Goal: Task Accomplishment & Management: Complete application form

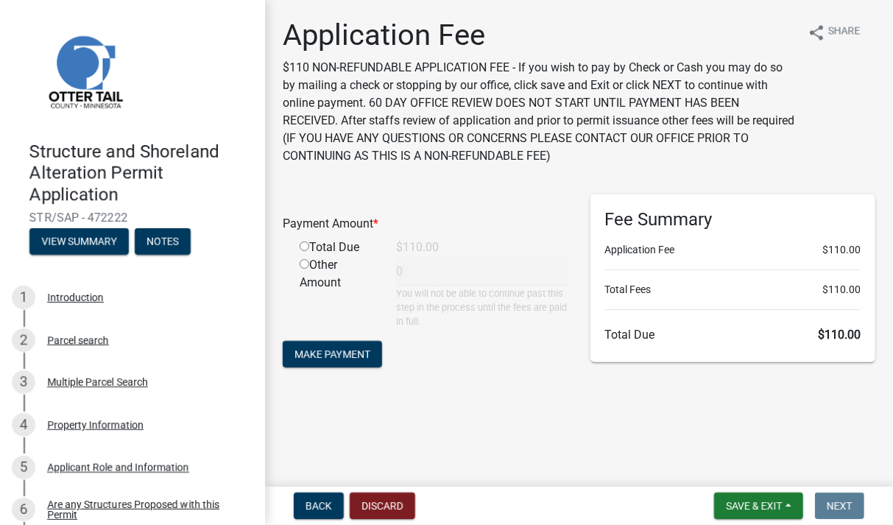
scroll to position [821, 0]
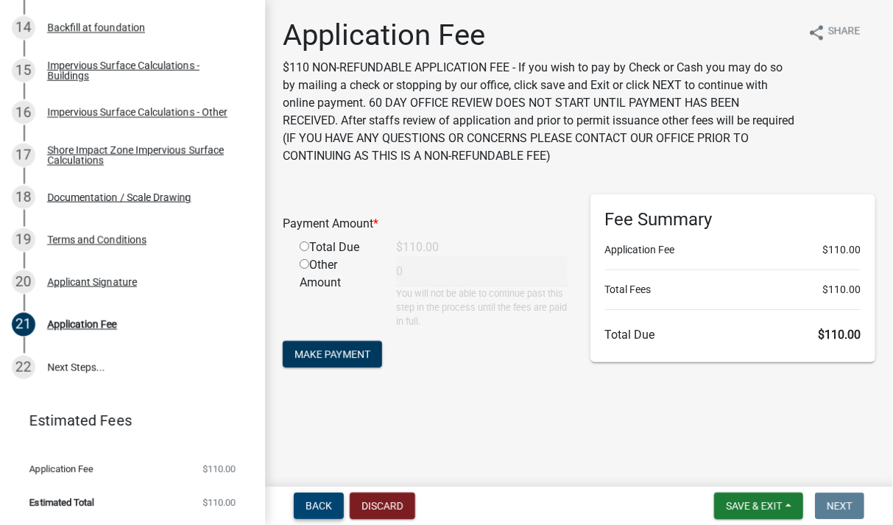
click at [317, 501] on span "Back" at bounding box center [318, 506] width 26 height 12
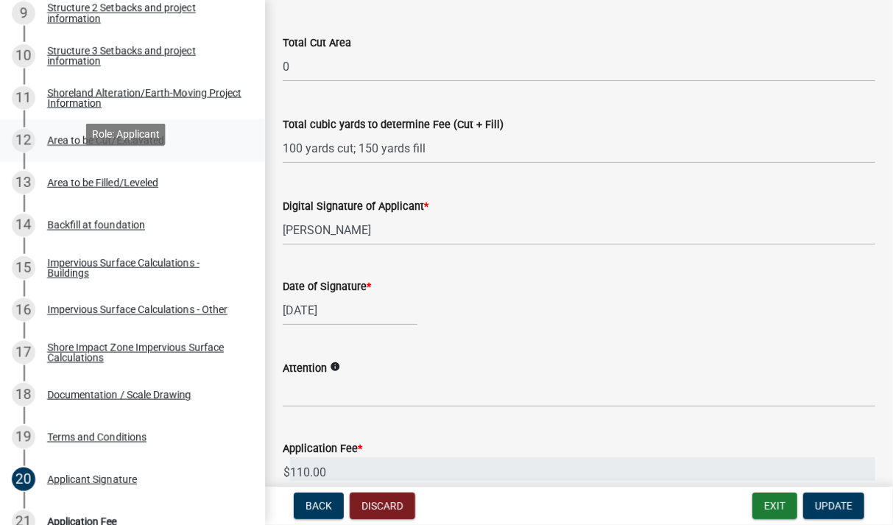
scroll to position [600, 0]
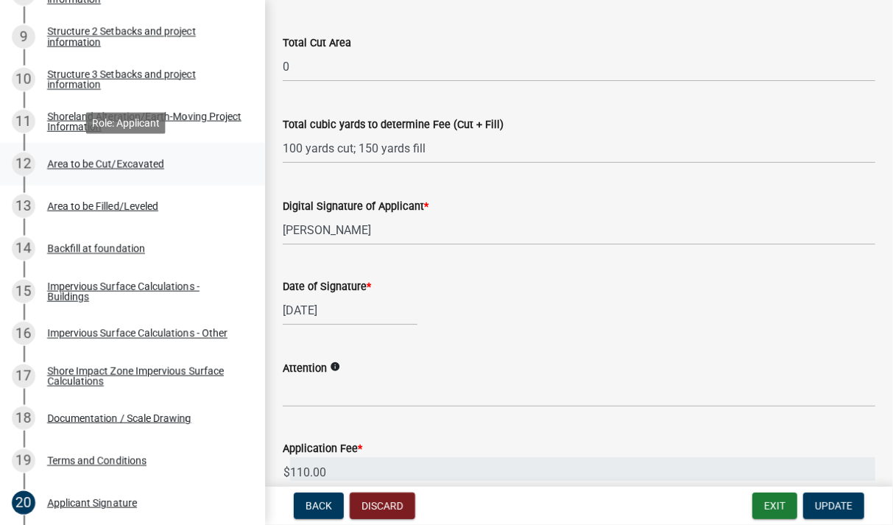
click at [74, 163] on div "Area to be Cut/Excavated" at bounding box center [105, 164] width 117 height 10
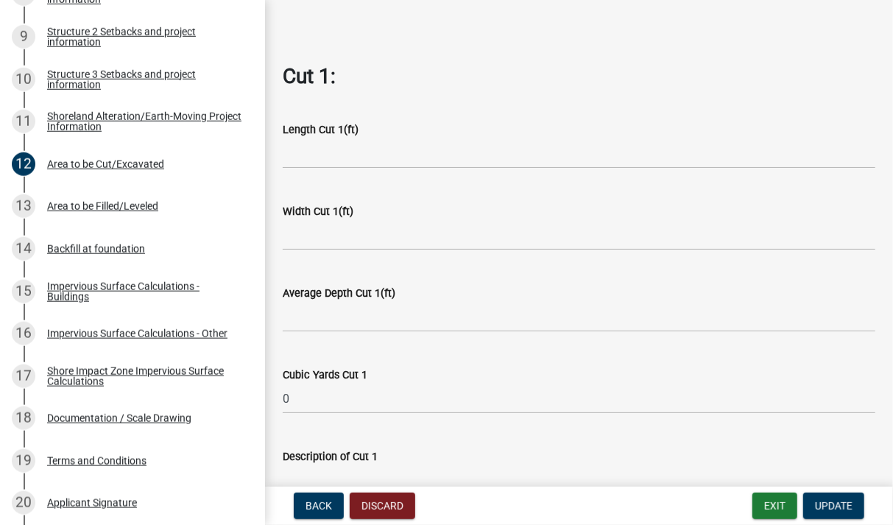
scroll to position [598, 0]
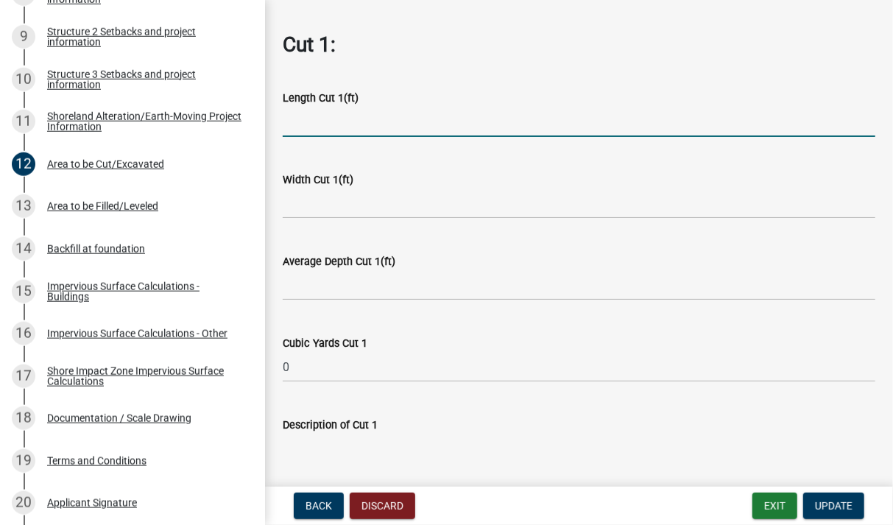
click at [451, 113] on input "text" at bounding box center [579, 122] width 593 height 30
click at [426, 120] on input "text" at bounding box center [579, 122] width 593 height 30
type input "126"
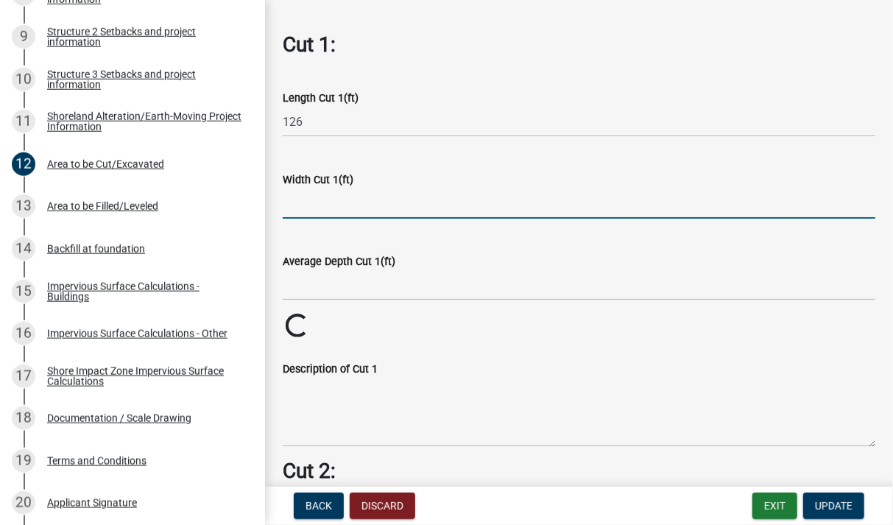
click at [404, 203] on input "text" at bounding box center [579, 203] width 593 height 30
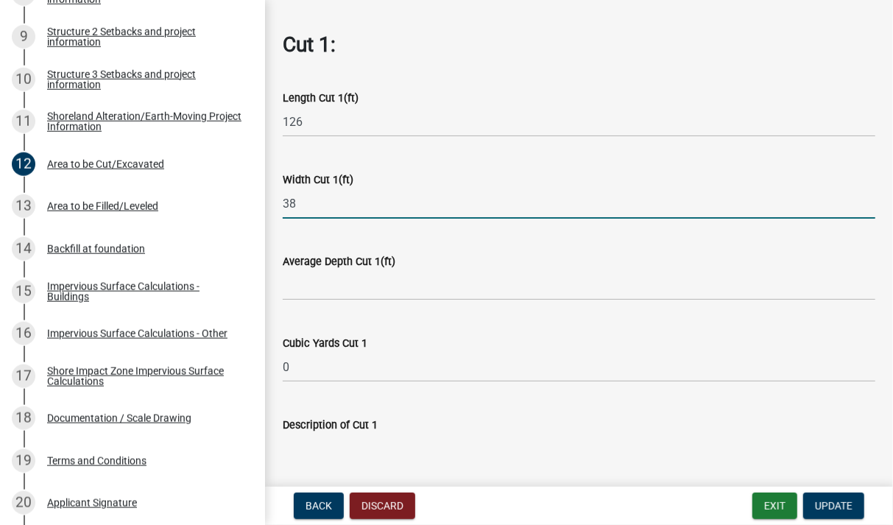
type input "38"
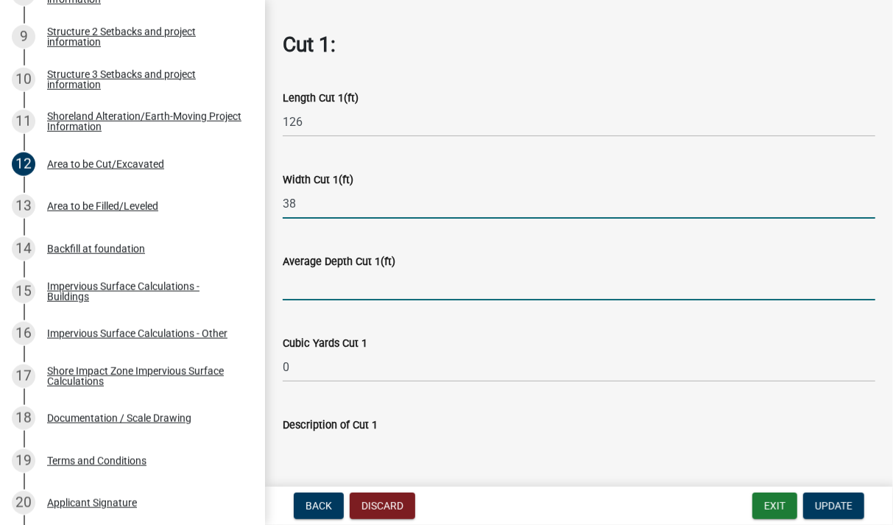
click at [426, 277] on input "text" at bounding box center [579, 285] width 593 height 30
type input "0.5"
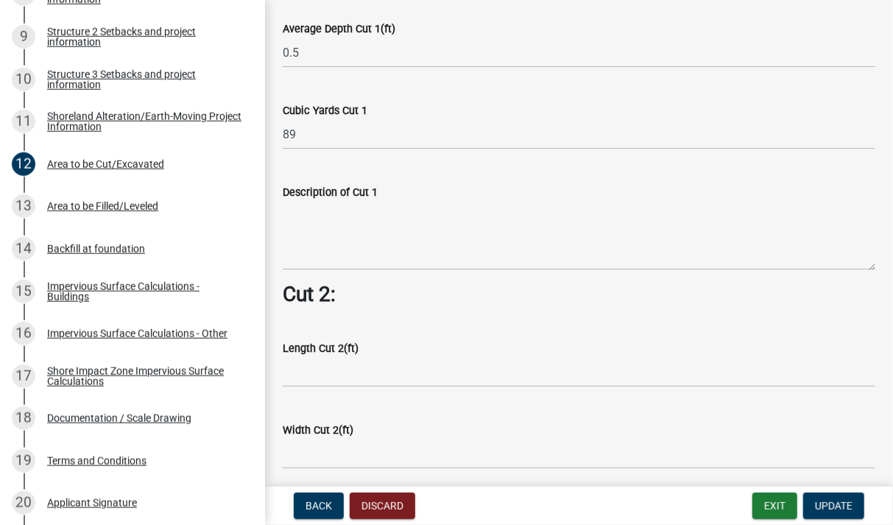
scroll to position [854, 0]
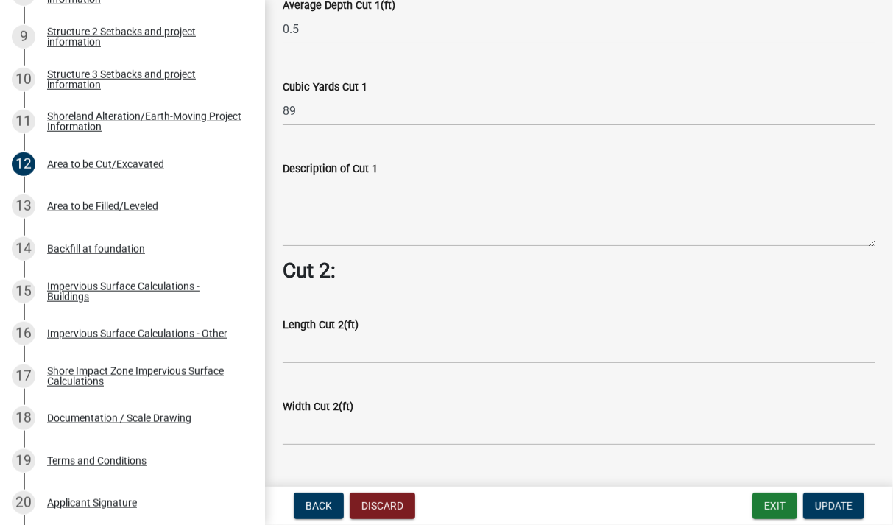
click at [391, 356] on wm-data-entity-input "Length Cut 2(ft)" at bounding box center [579, 336] width 593 height 82
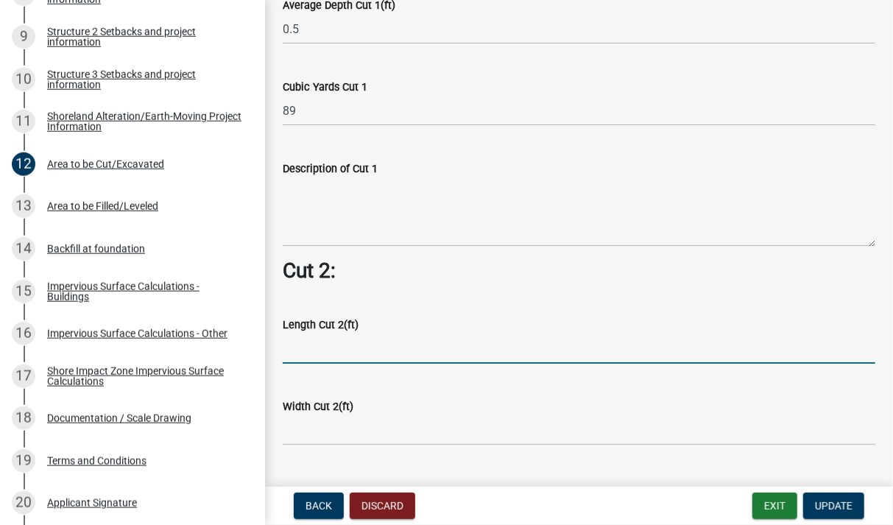
click at [395, 350] on input "text" at bounding box center [579, 348] width 593 height 30
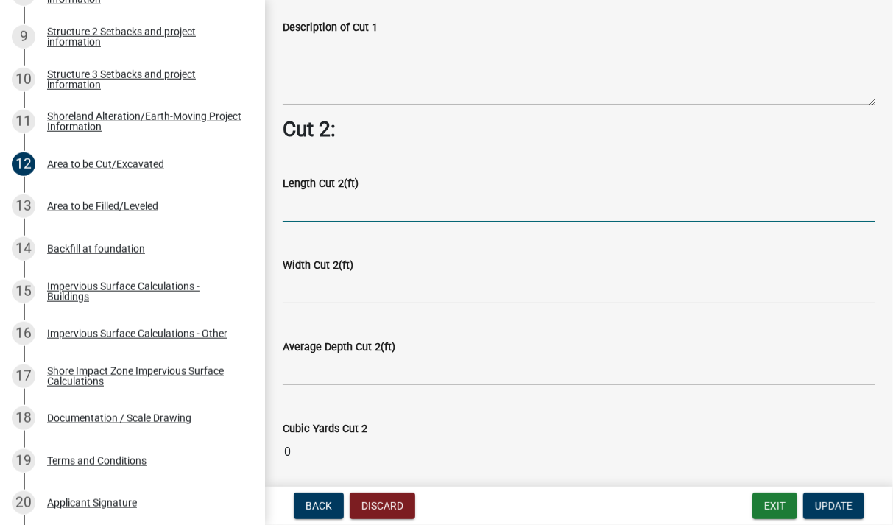
scroll to position [1025, 0]
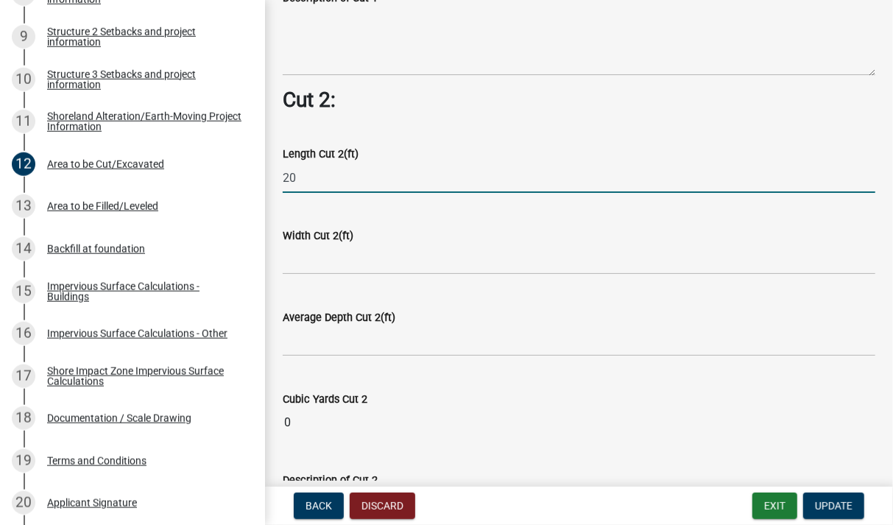
type input "20"
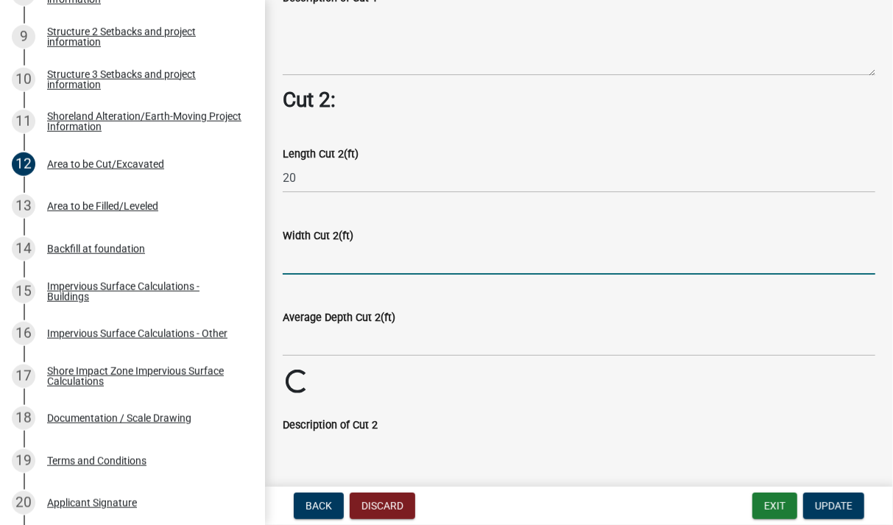
click at [434, 252] on input "text" at bounding box center [579, 259] width 593 height 30
type input "12"
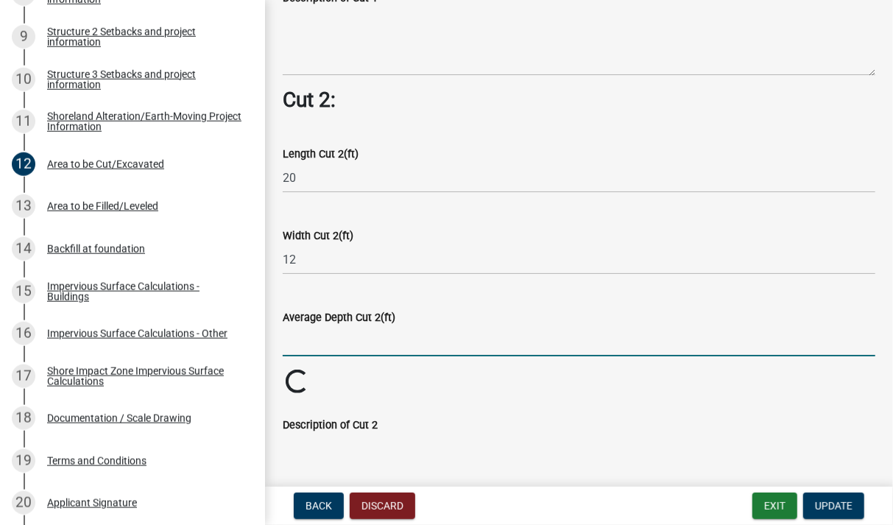
click at [445, 342] on input "text" at bounding box center [579, 341] width 593 height 30
type input "0.5"
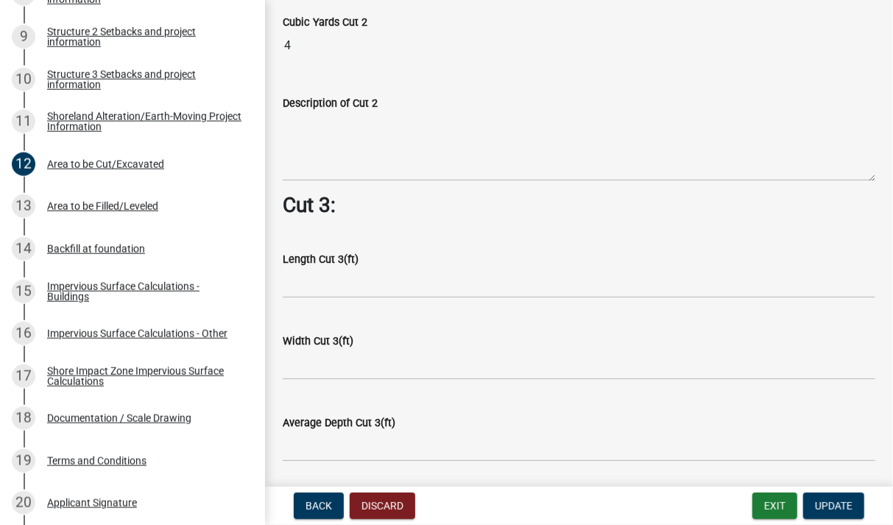
scroll to position [1452, 0]
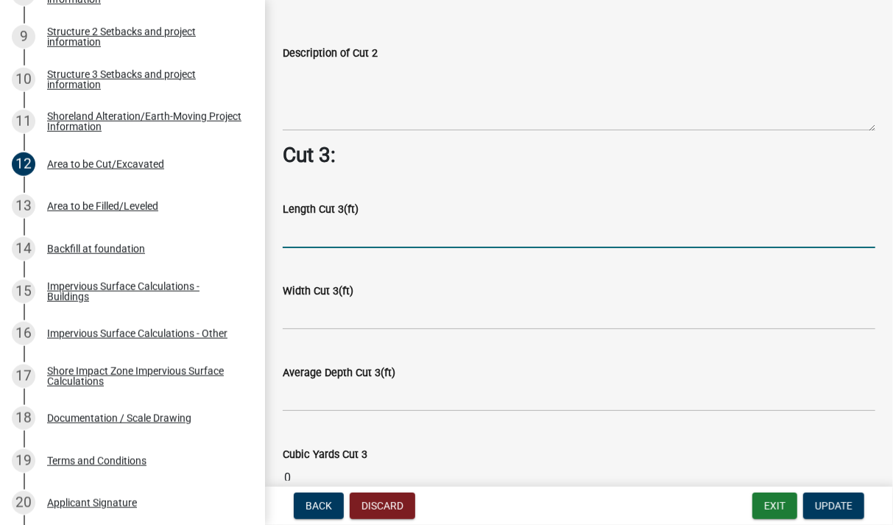
click at [459, 232] on input "text" at bounding box center [579, 233] width 593 height 30
type input "60"
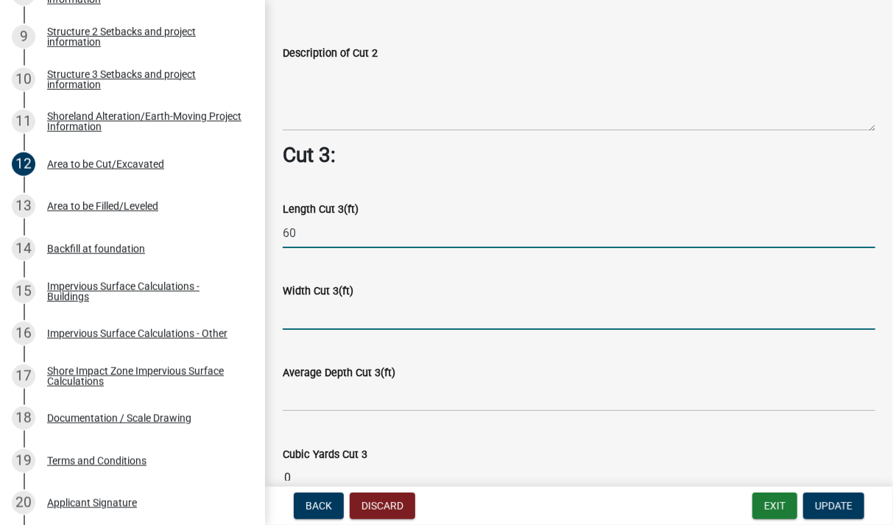
click at [414, 311] on input "text" at bounding box center [579, 315] width 593 height 30
type input "9"
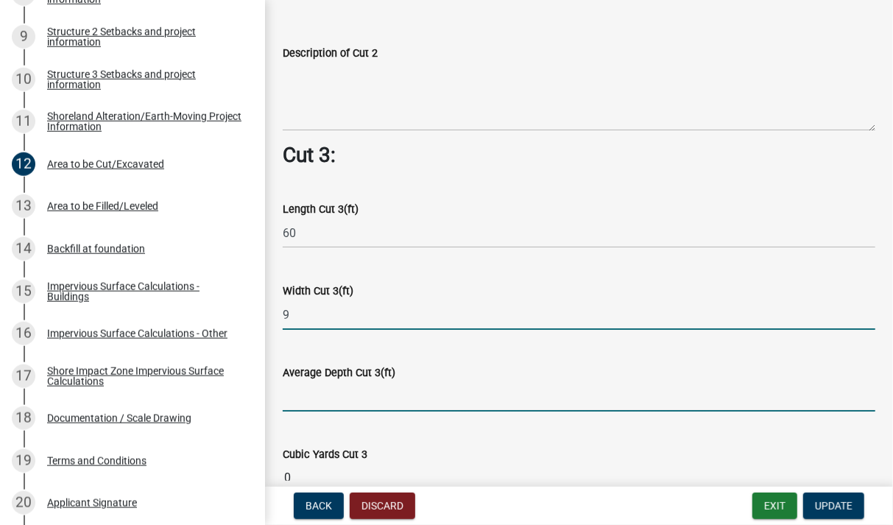
click at [473, 389] on input "text" at bounding box center [579, 396] width 593 height 30
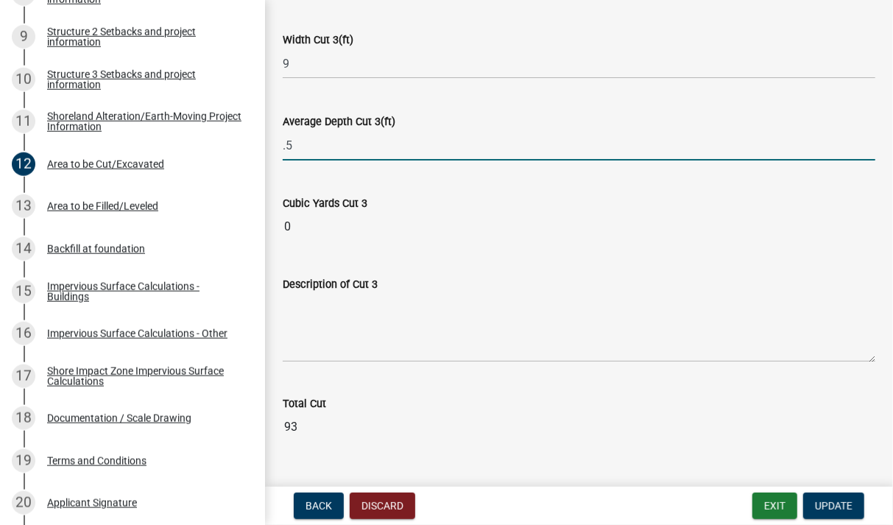
scroll to position [1708, 0]
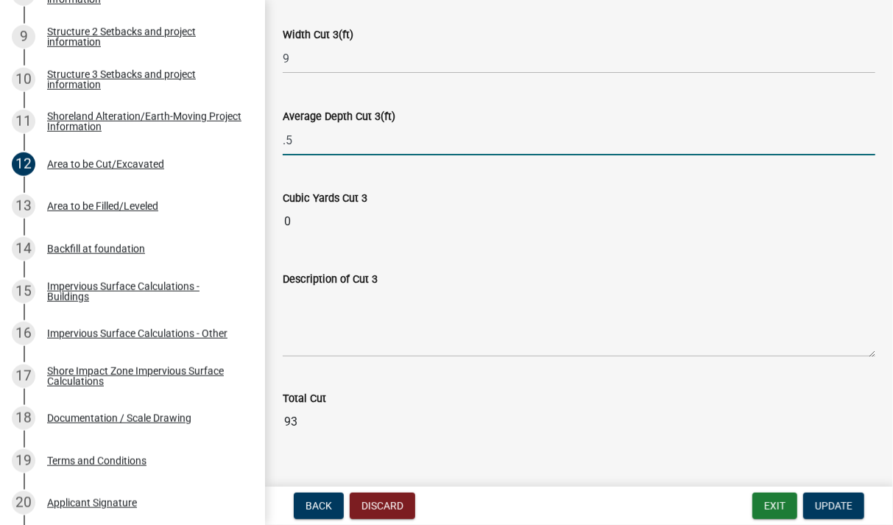
type input "0.5"
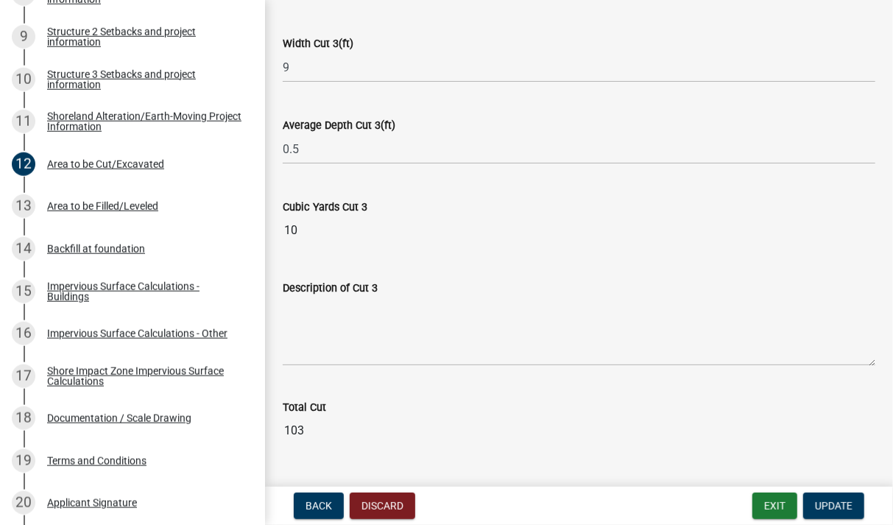
scroll to position [1724, 0]
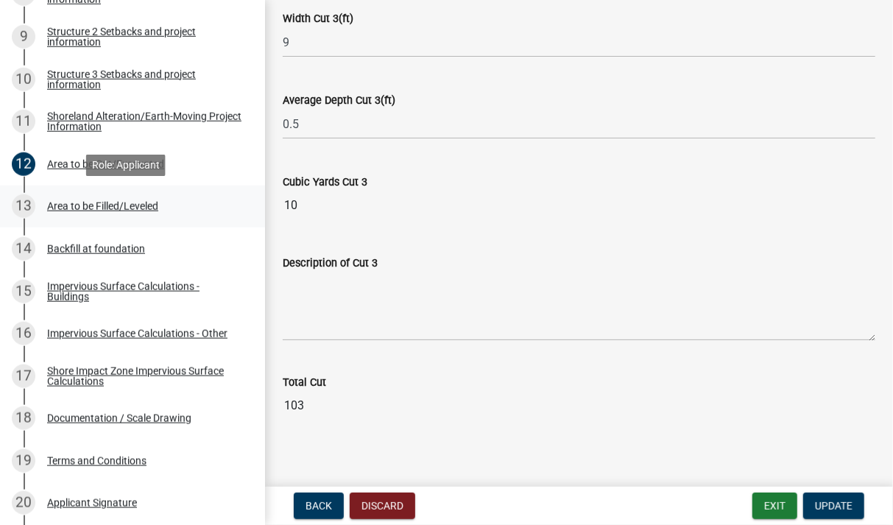
click at [148, 205] on div "Area to be Filled/Leveled" at bounding box center [102, 206] width 111 height 10
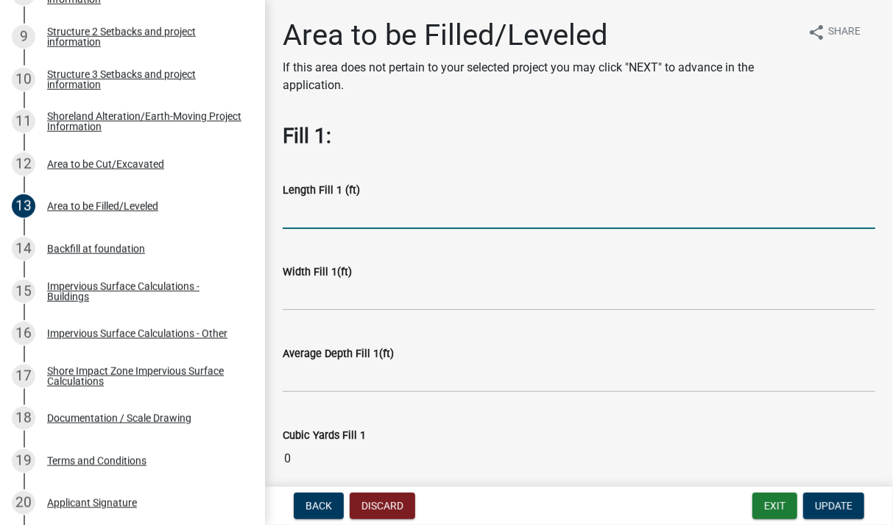
click at [402, 210] on input "text" at bounding box center [579, 214] width 593 height 30
type input "126"
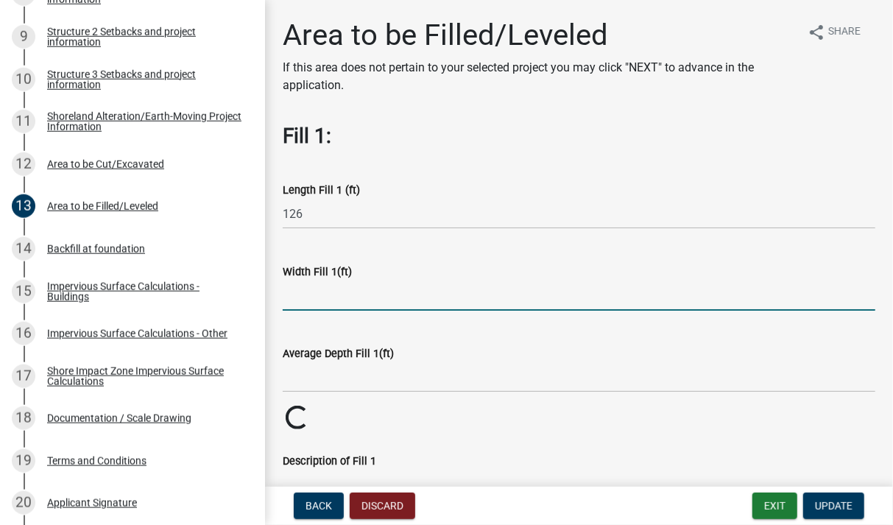
click at [433, 291] on input "text" at bounding box center [579, 295] width 593 height 30
type input "38"
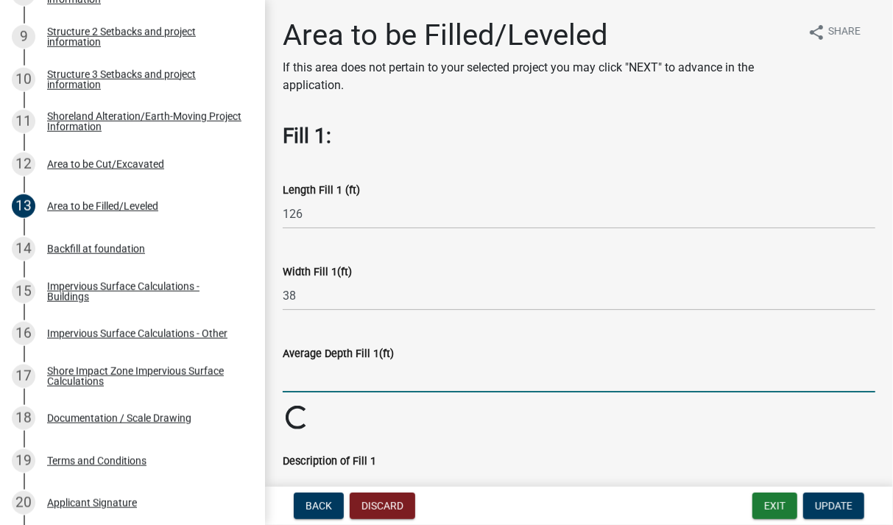
click at [411, 381] on input "text" at bounding box center [579, 377] width 593 height 30
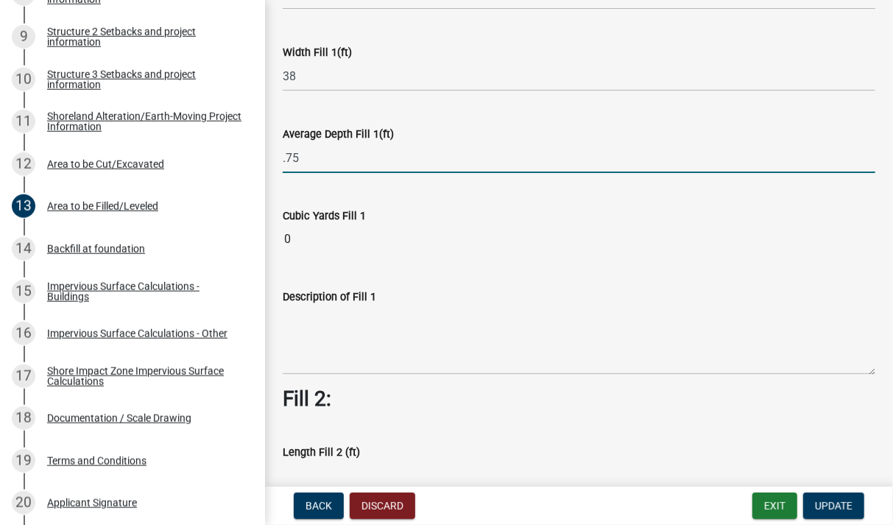
scroll to position [256, 0]
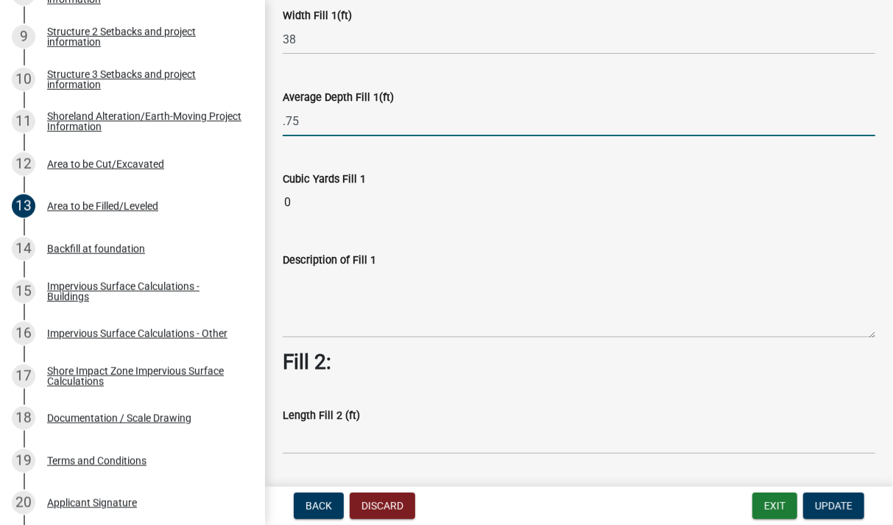
type input "0.75"
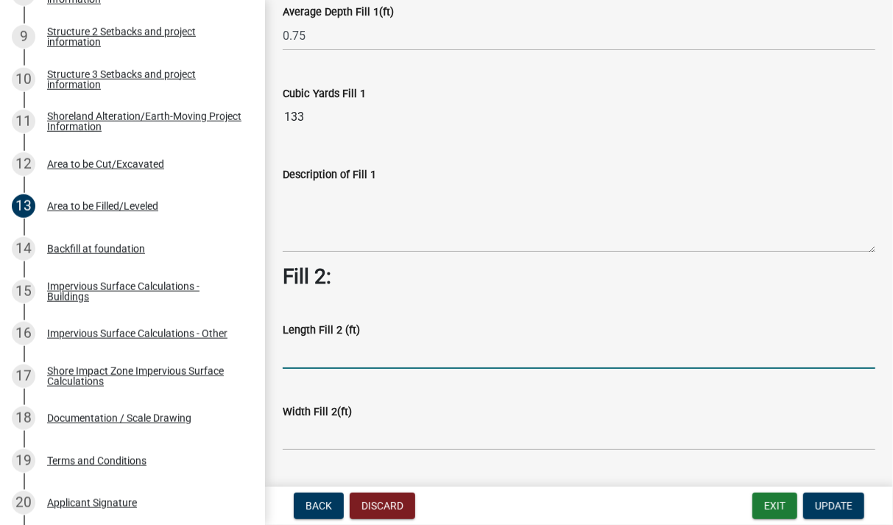
click at [462, 355] on input "text" at bounding box center [579, 354] width 593 height 30
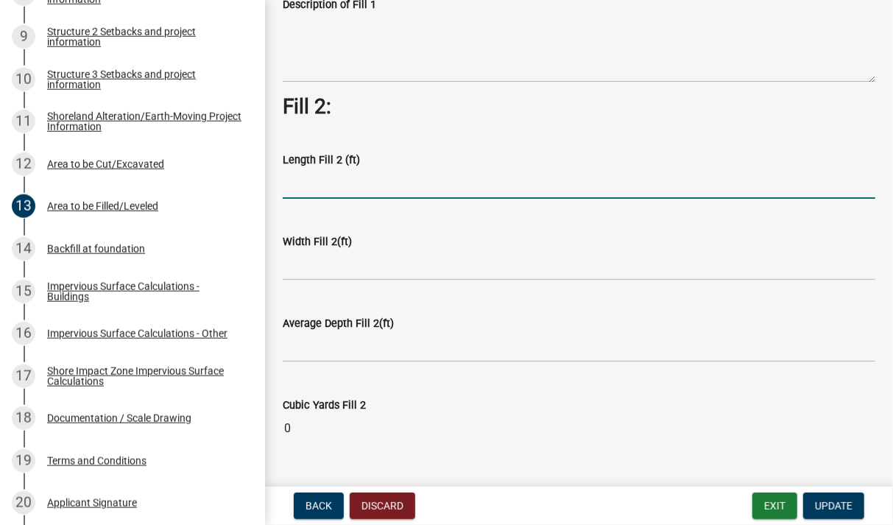
scroll to position [512, 0]
type input "20"
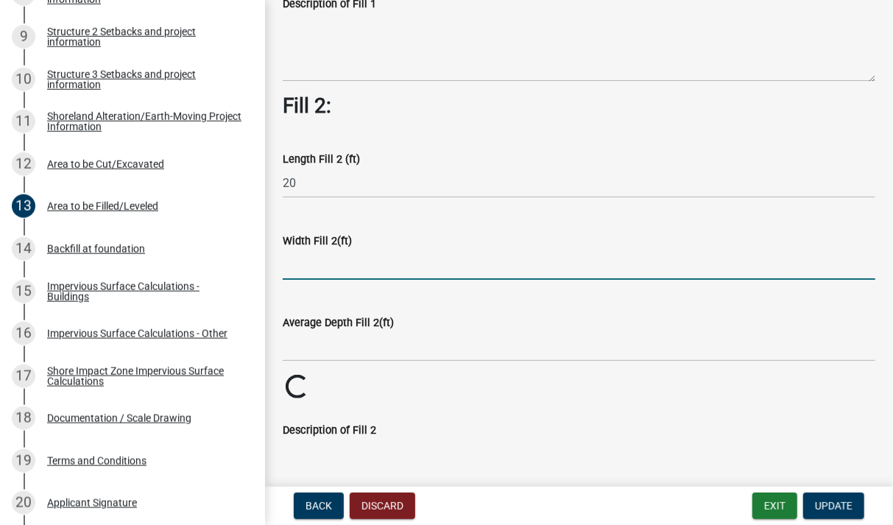
click at [450, 267] on input "text" at bounding box center [579, 265] width 593 height 30
type input "12"
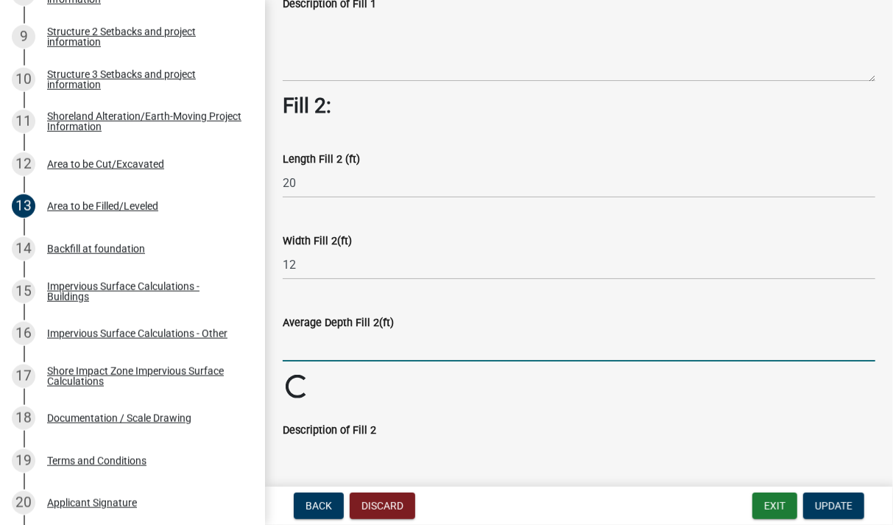
click at [450, 347] on input "text" at bounding box center [579, 346] width 593 height 30
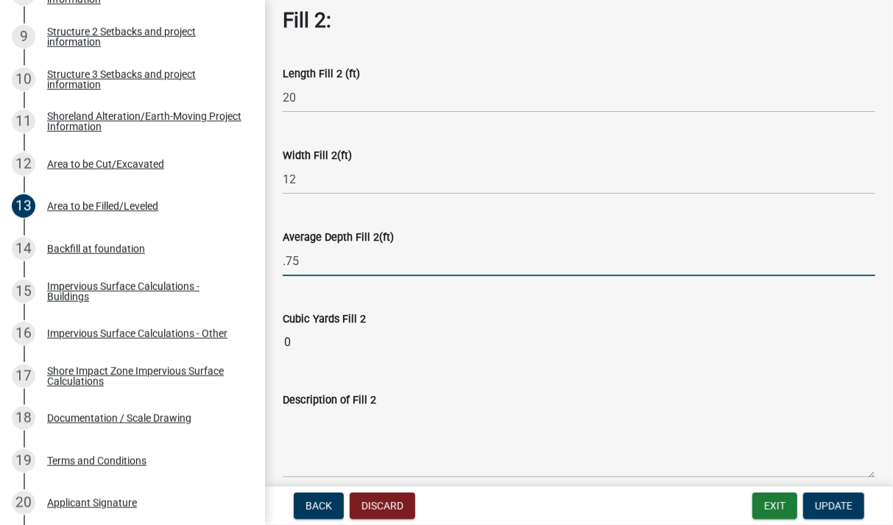
scroll to position [683, 0]
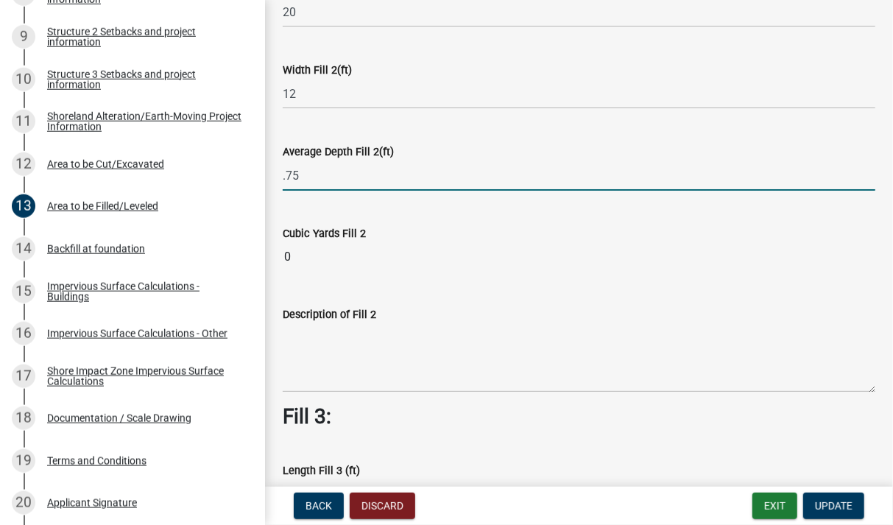
type input "0.75"
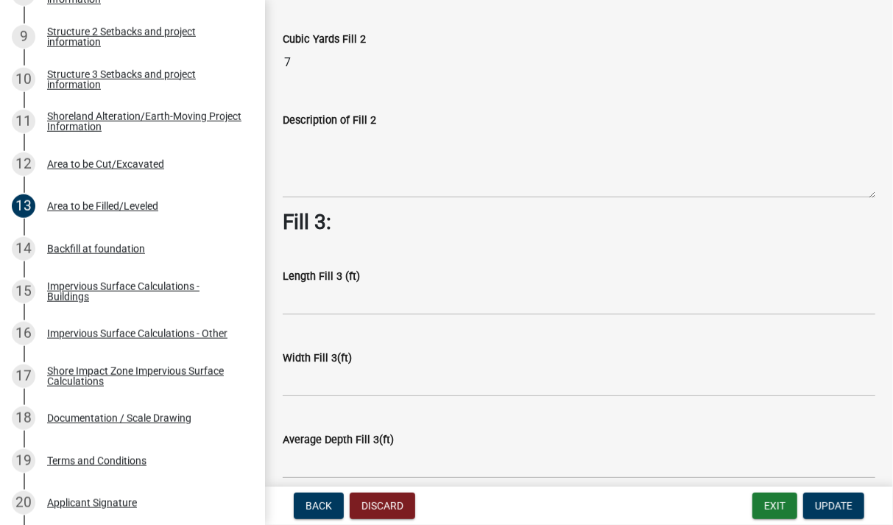
scroll to position [939, 0]
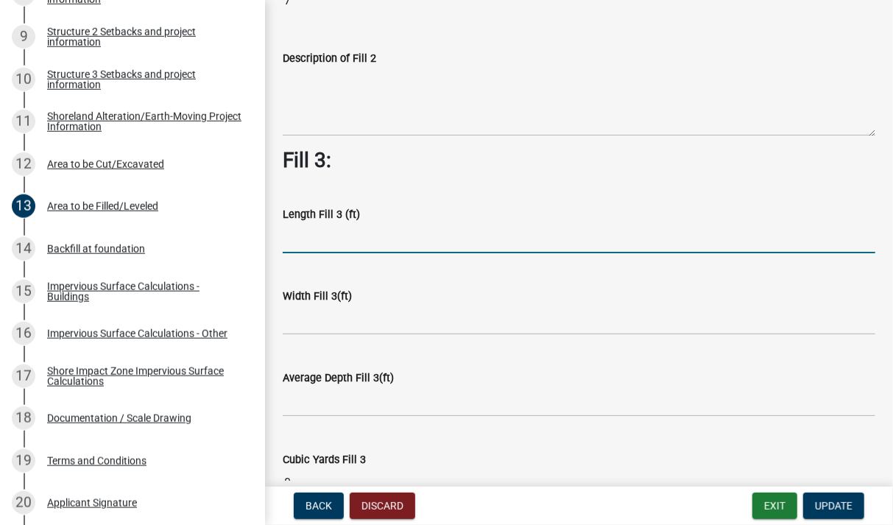
click at [475, 243] on input "text" at bounding box center [579, 238] width 593 height 30
type input "60"
click at [438, 324] on input "text" at bounding box center [579, 320] width 593 height 30
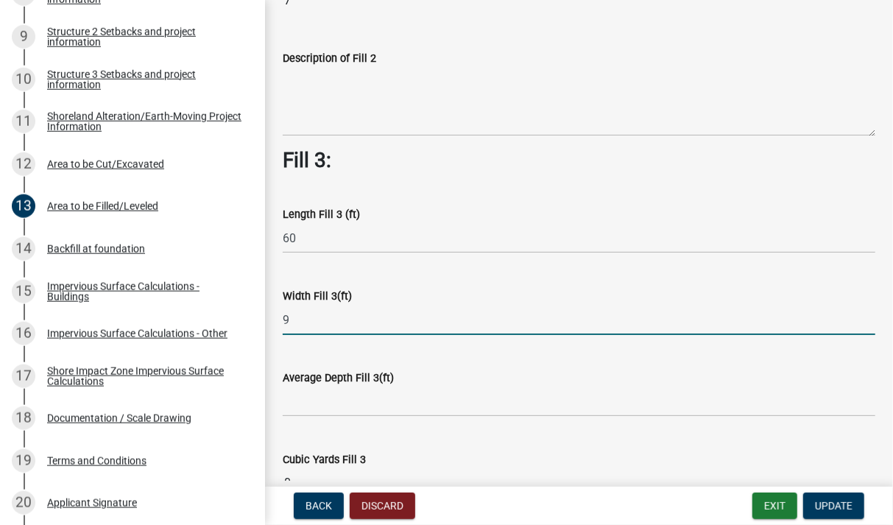
type input "9"
click at [450, 402] on input "text" at bounding box center [579, 401] width 593 height 30
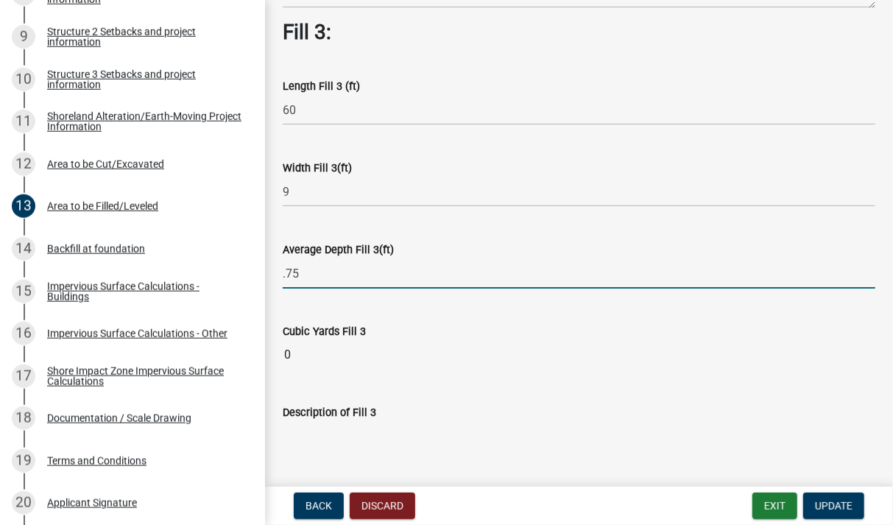
scroll to position [1110, 0]
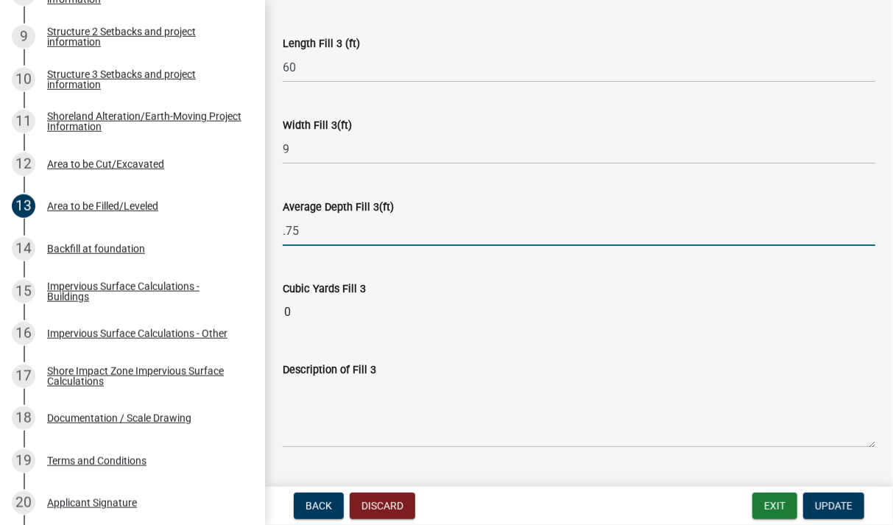
type input "0.75"
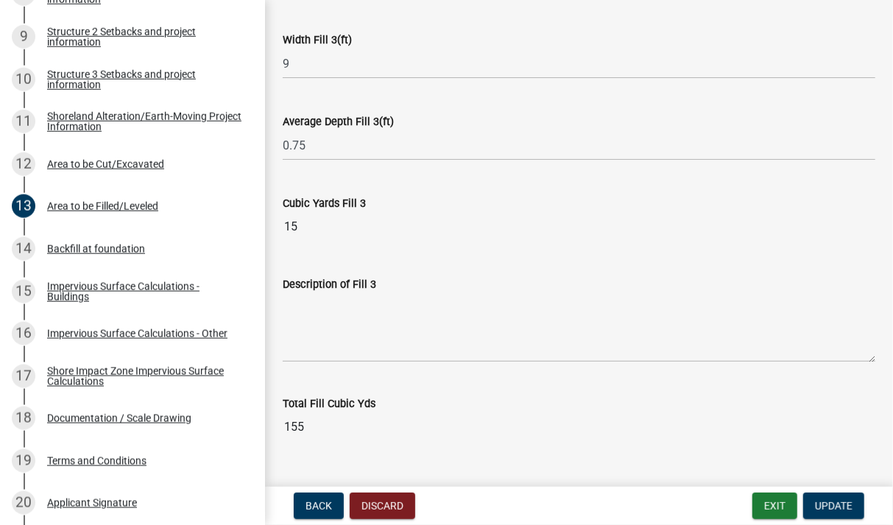
scroll to position [1225, 0]
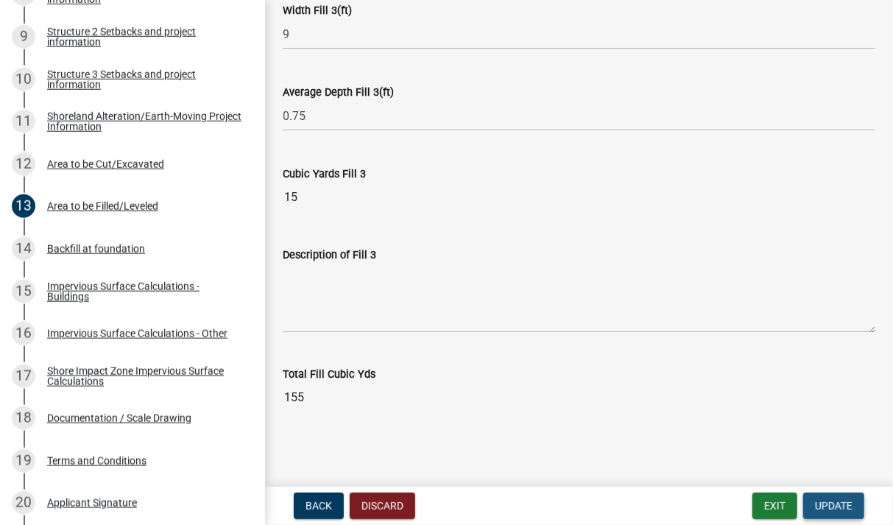
click at [835, 503] on span "Update" at bounding box center [834, 506] width 38 height 12
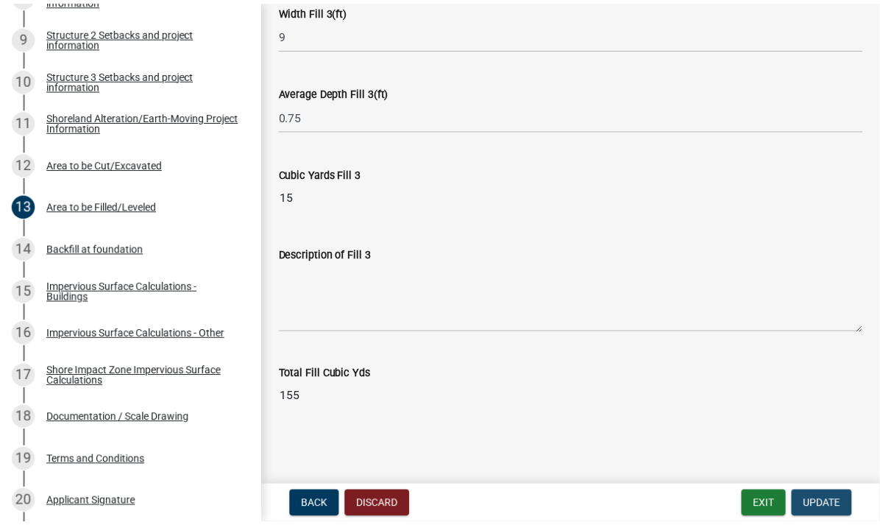
scroll to position [0, 0]
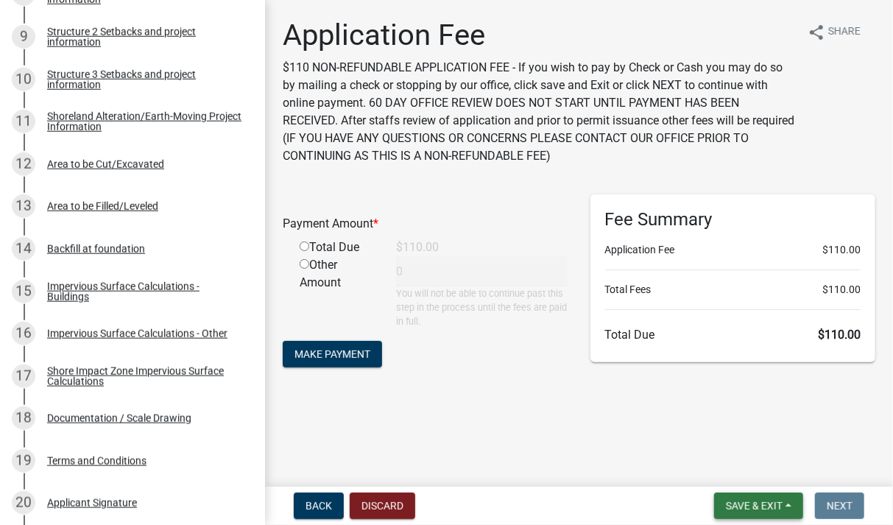
click at [747, 500] on span "Save & Exit" at bounding box center [754, 506] width 57 height 12
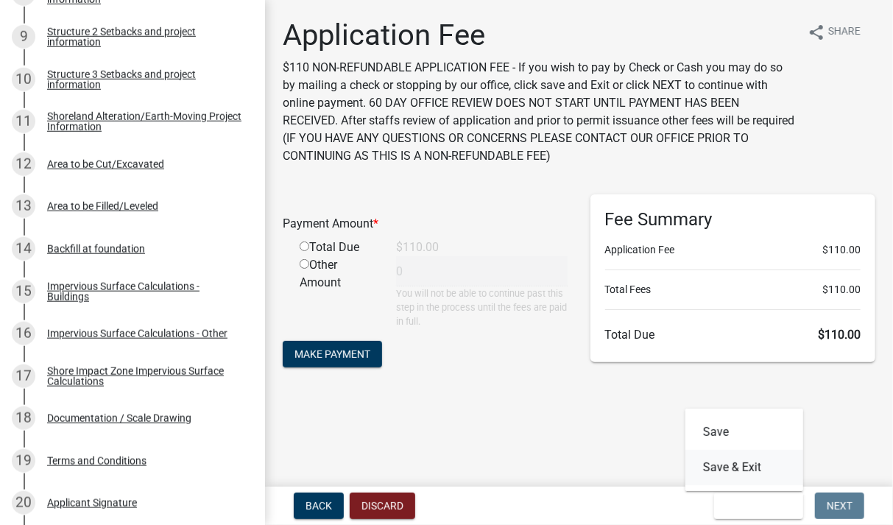
click at [762, 472] on button "Save & Exit" at bounding box center [744, 467] width 118 height 35
